Goal: Task Accomplishment & Management: Manage account settings

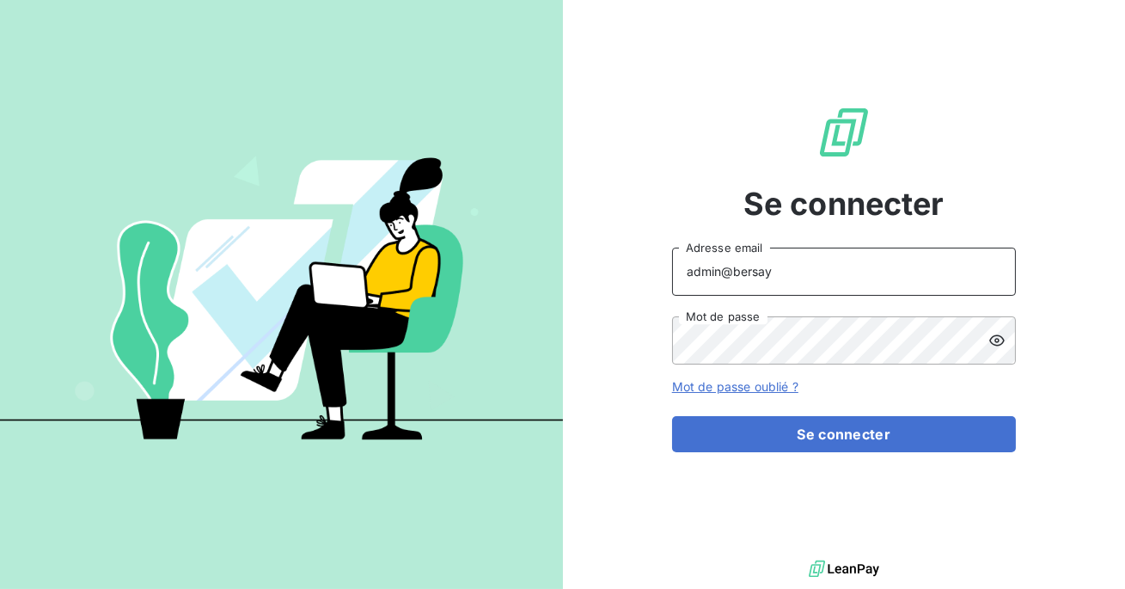
click at [815, 271] on input "admin@bersay" at bounding box center [844, 271] width 344 height 48
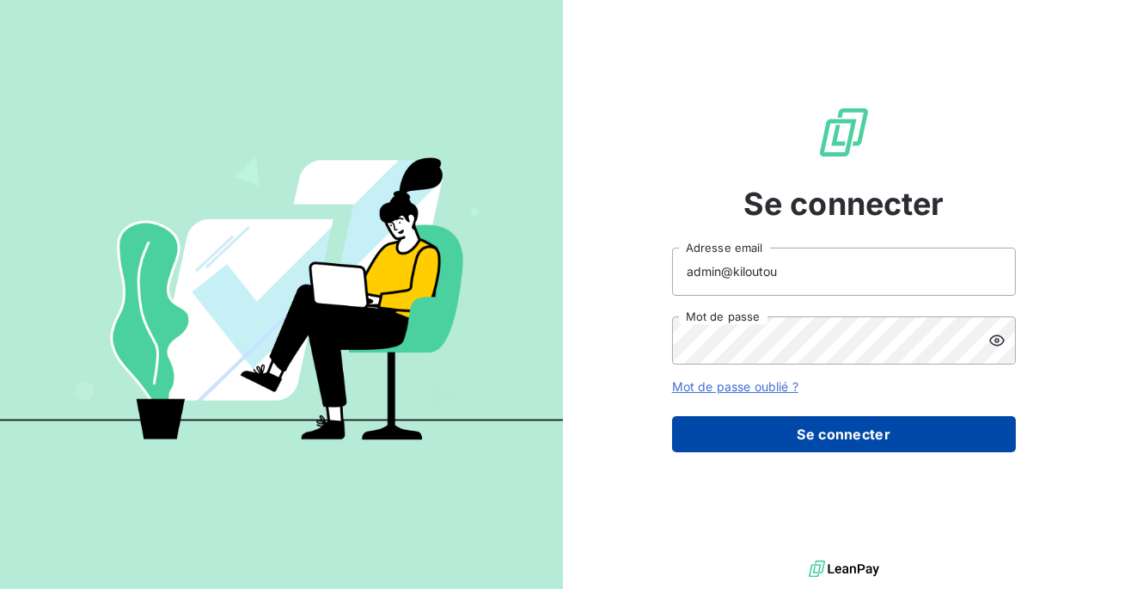
type input "admin@kiloutou"
click at [797, 436] on button "Se connecter" at bounding box center [844, 434] width 344 height 36
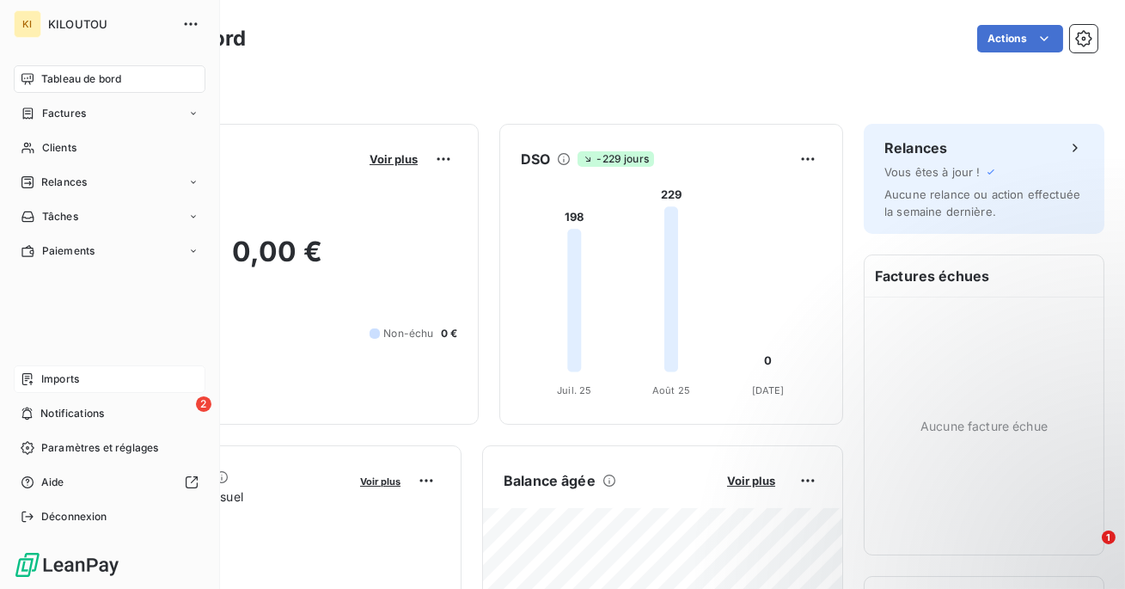
click at [29, 375] on icon at bounding box center [28, 379] width 14 height 14
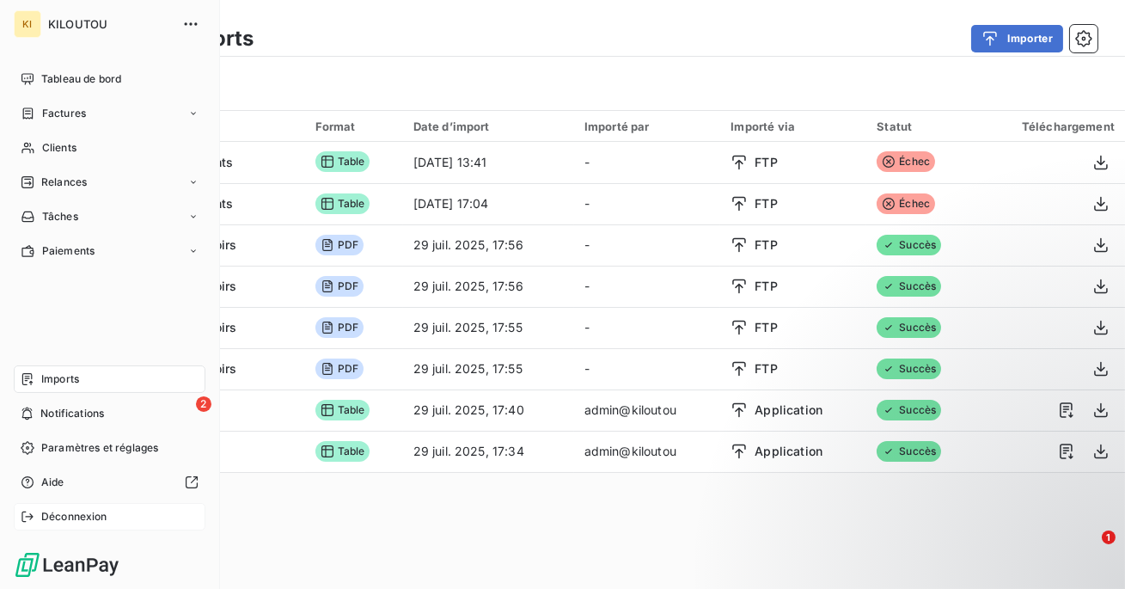
click at [94, 528] on div "Déconnexion" at bounding box center [110, 516] width 192 height 27
